Goal: Transaction & Acquisition: Purchase product/service

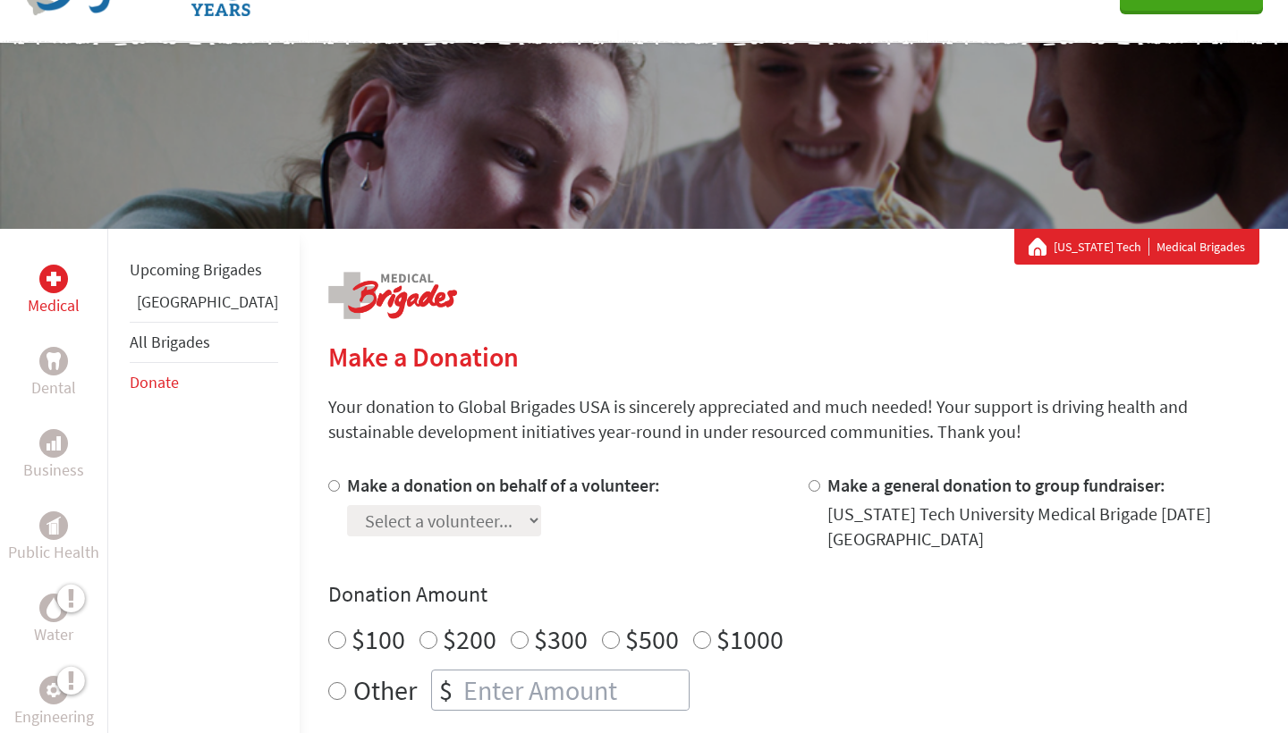
scroll to position [174, 0]
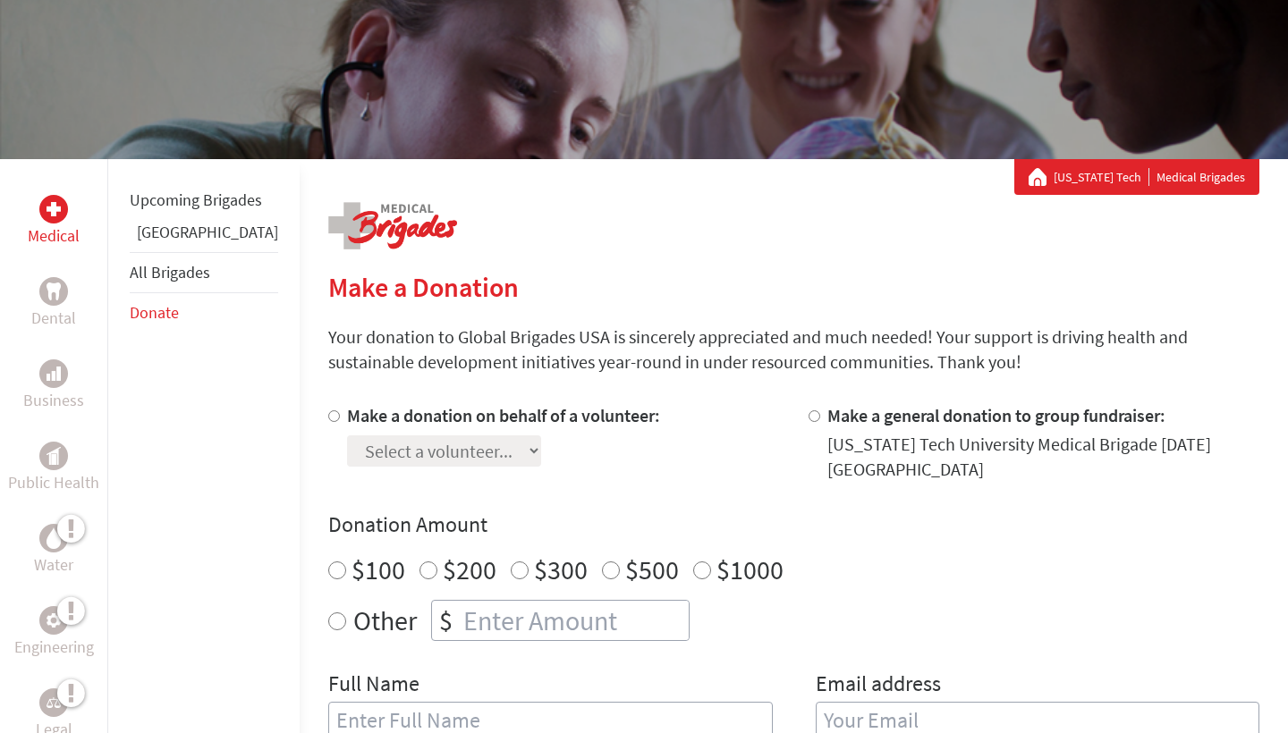
click at [328, 425] on div at bounding box center [337, 442] width 19 height 79
click at [328, 418] on input "Make a donation on behalf of a volunteer:" at bounding box center [334, 417] width 12 height 12
radio input "true"
select select "59CBEA4D-404B-11ED-83B2-42010A8A0046"
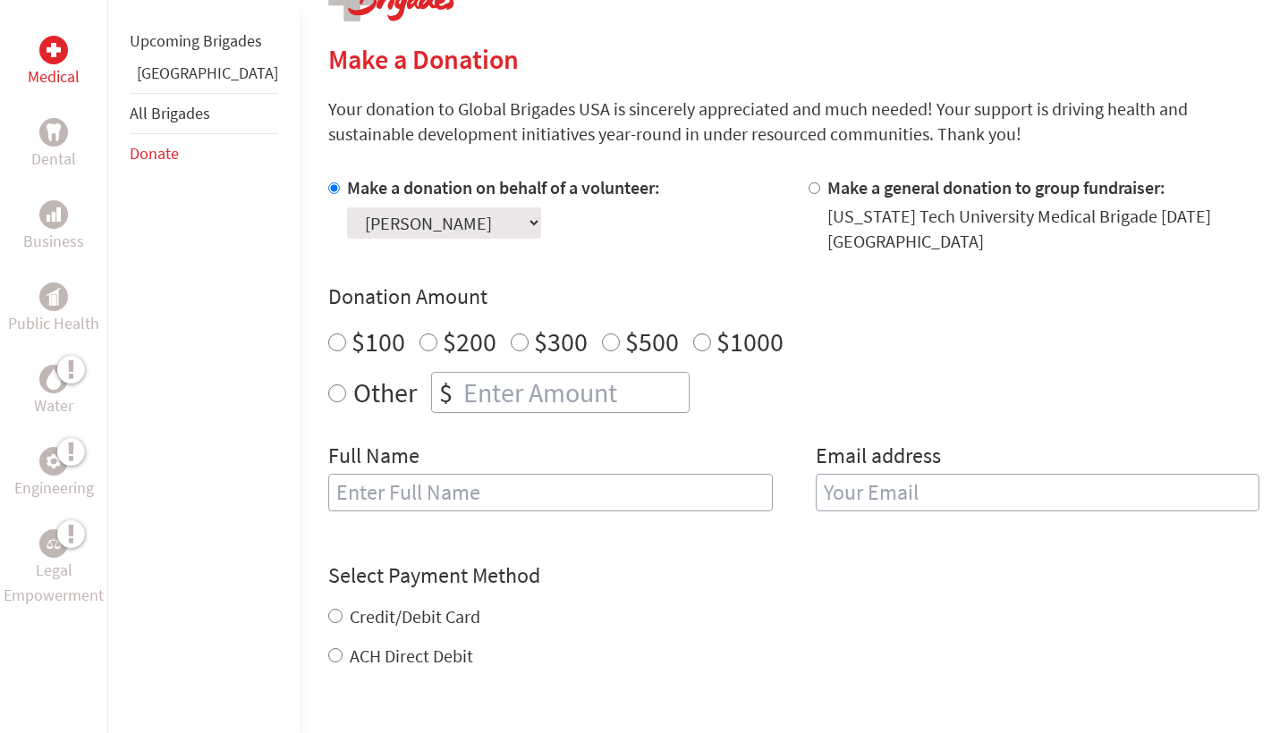
scroll to position [411, 0]
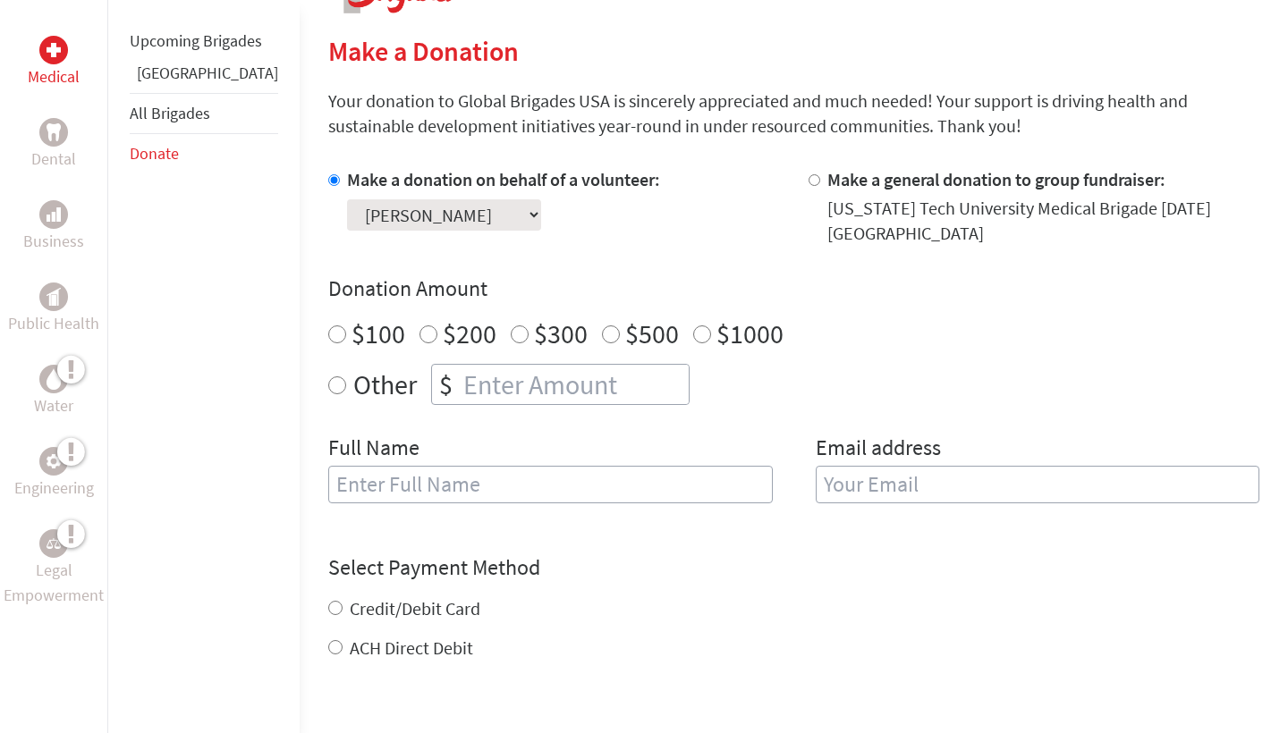
click at [328, 368] on div "Other $" at bounding box center [793, 384] width 931 height 41
click at [328, 377] on input "Other" at bounding box center [337, 386] width 18 height 18
radio input "true"
click at [460, 365] on input "number" at bounding box center [574, 384] width 229 height 39
type input "250"
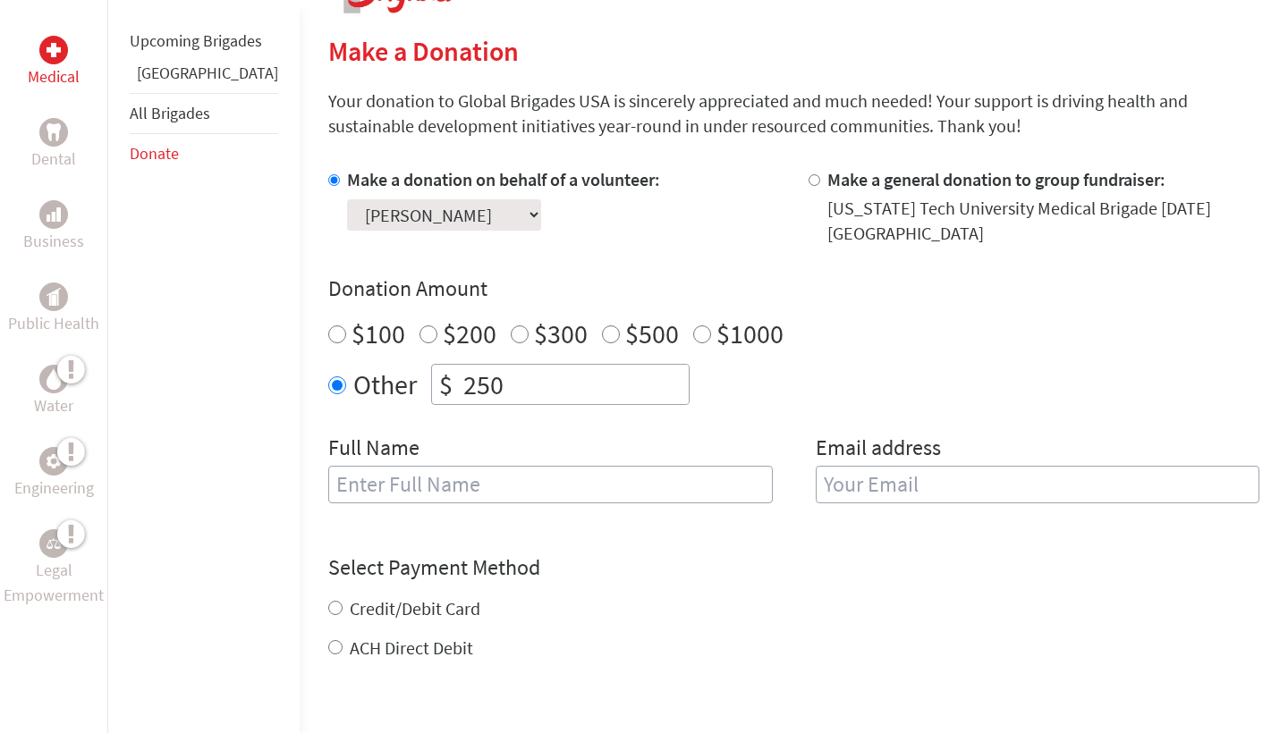
type input "[PERSON_NAME]"
type input "[EMAIL_ADDRESS][DOMAIN_NAME]"
click at [328, 597] on div "Credit/Debit Card ACH Direct Debit" at bounding box center [793, 629] width 931 height 64
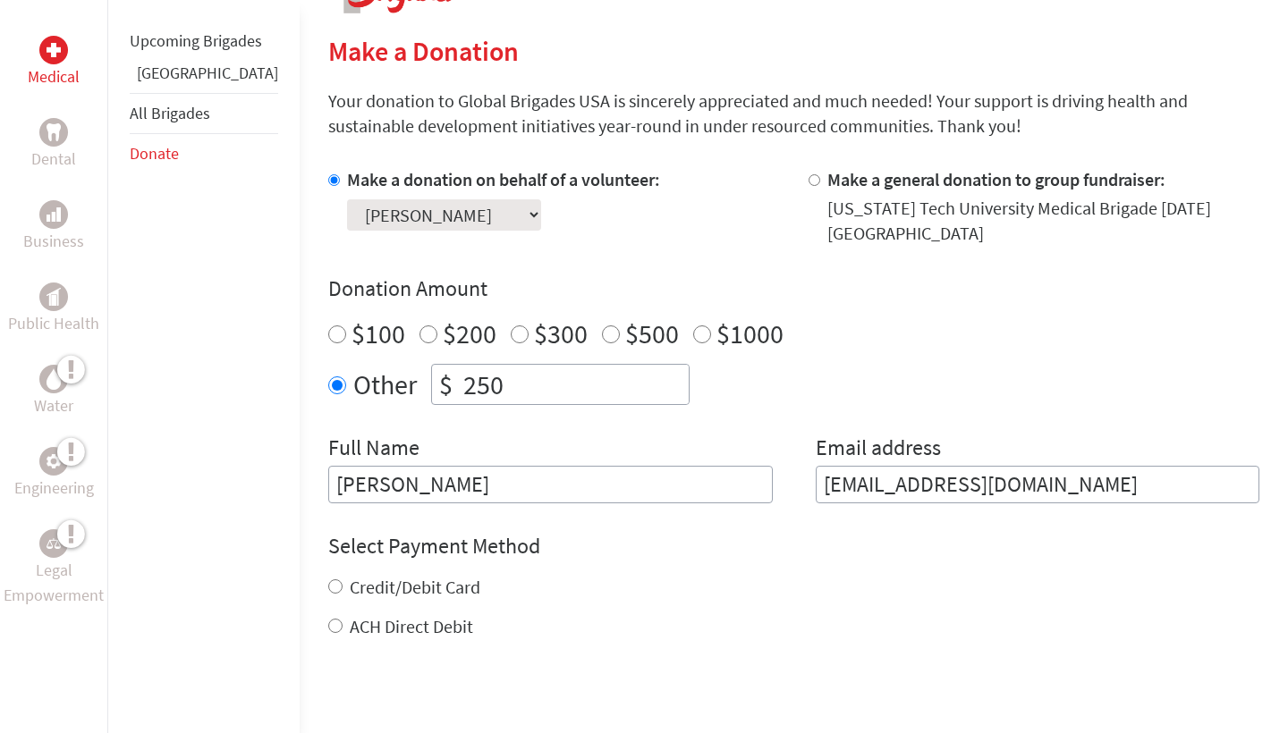
click at [328, 580] on input "Credit/Debit Card" at bounding box center [335, 587] width 14 height 14
radio input "true"
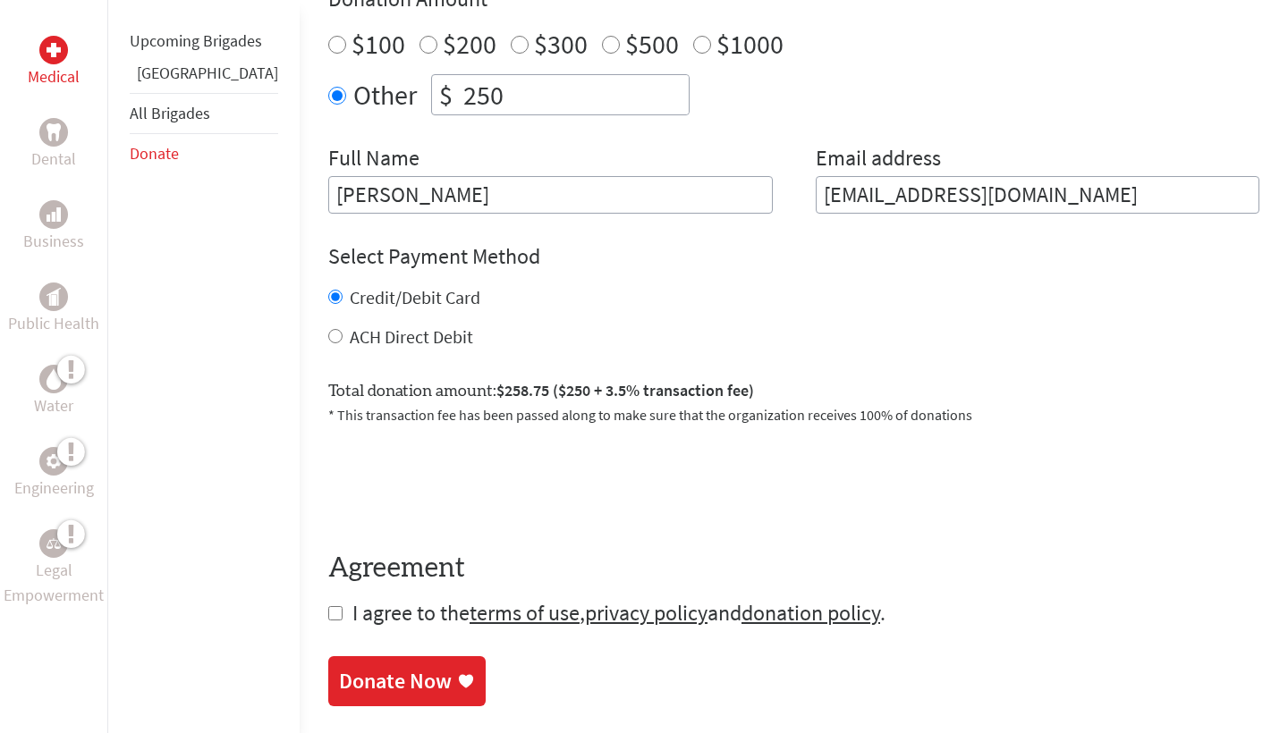
scroll to position [707, 0]
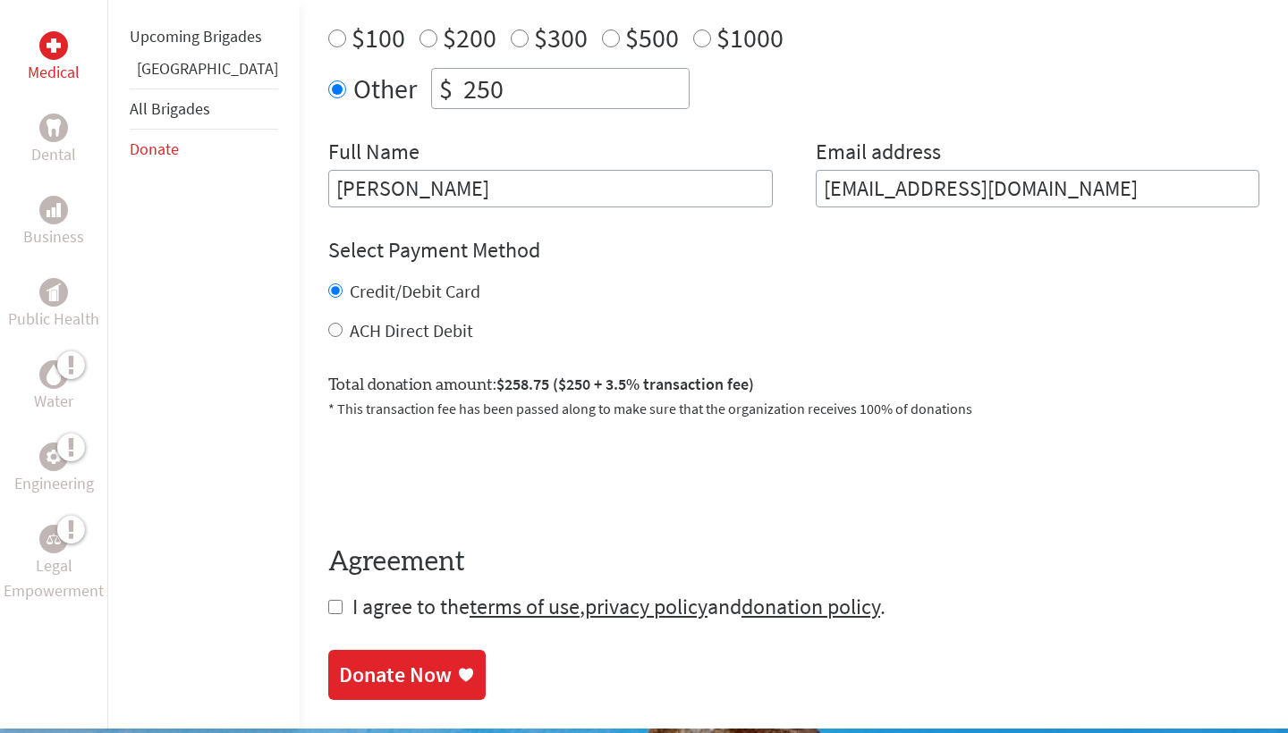
click at [328, 600] on input "checkbox" at bounding box center [335, 607] width 14 height 14
checkbox input "true"
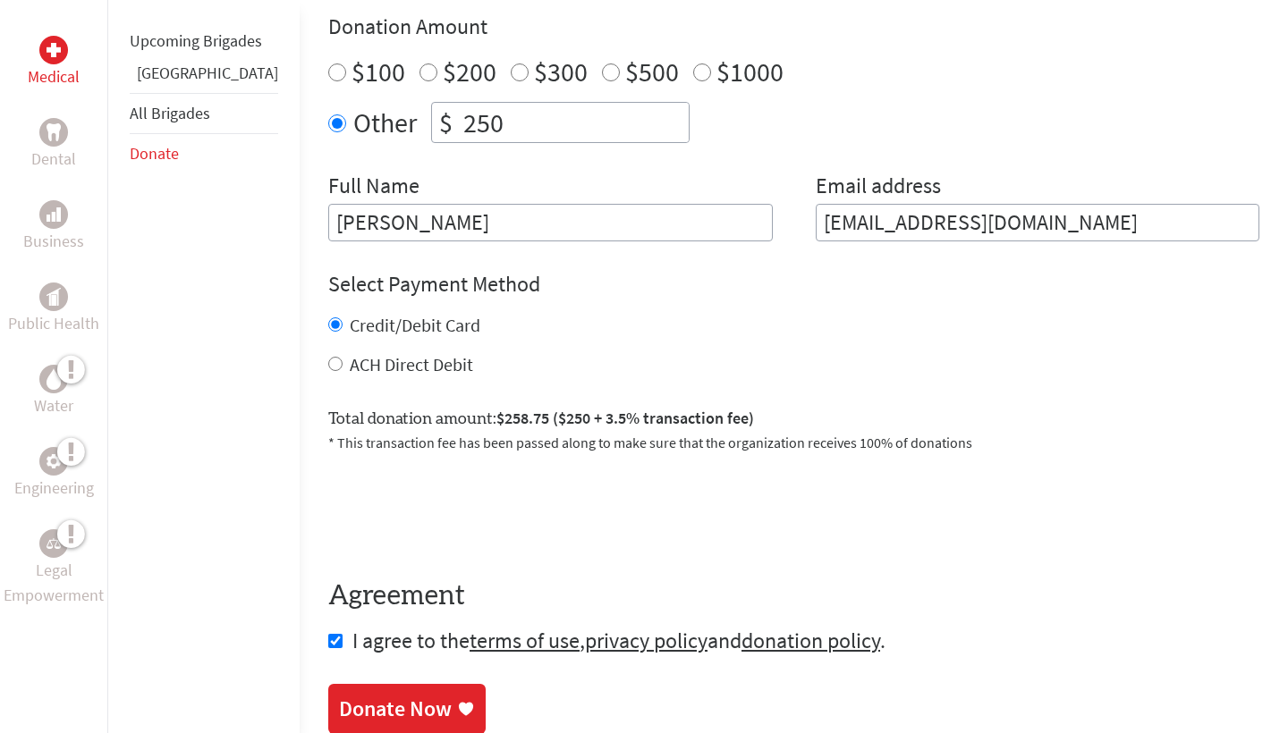
scroll to position [704, 0]
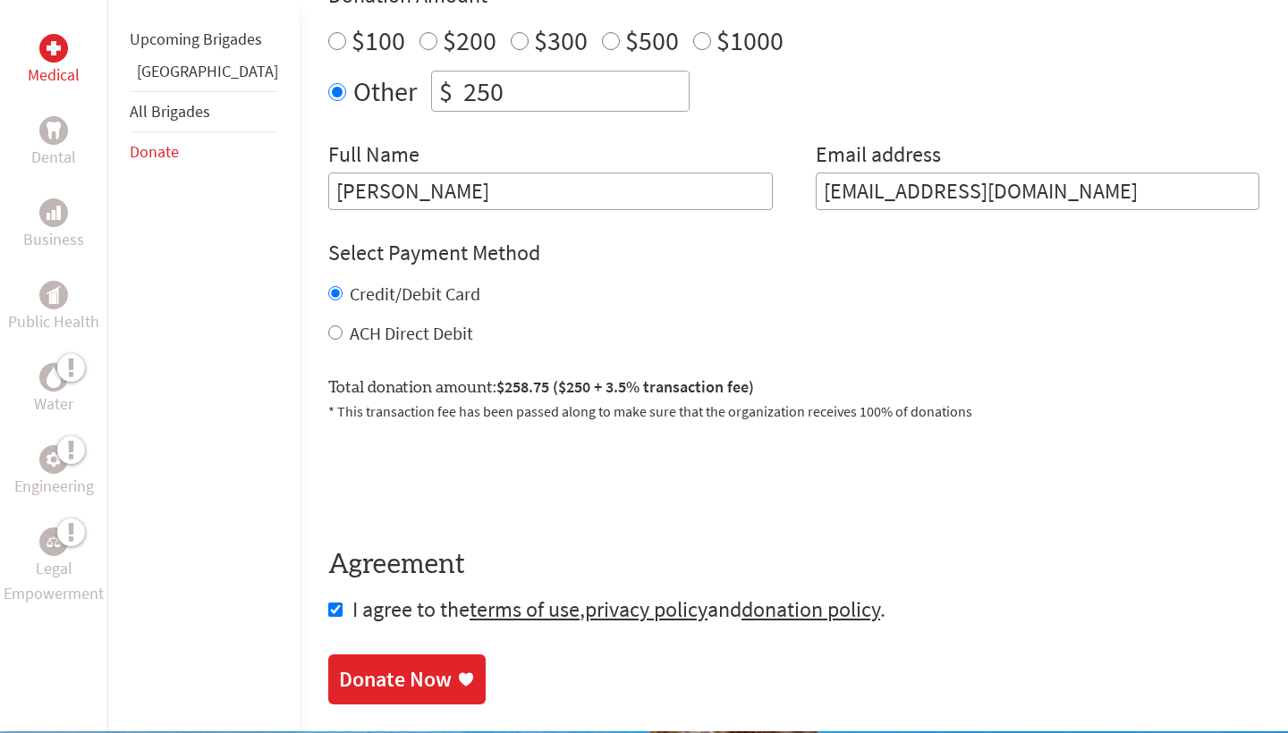
click at [378, 665] on div "Donate Now" at bounding box center [395, 679] width 113 height 29
